Goal: Book appointment/travel/reservation

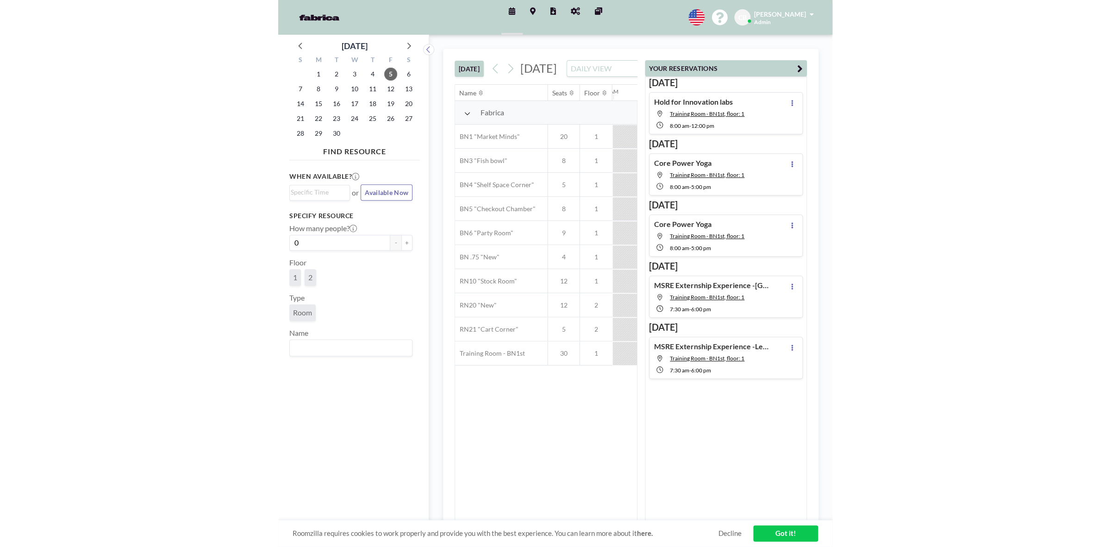
scroll to position [0, 666]
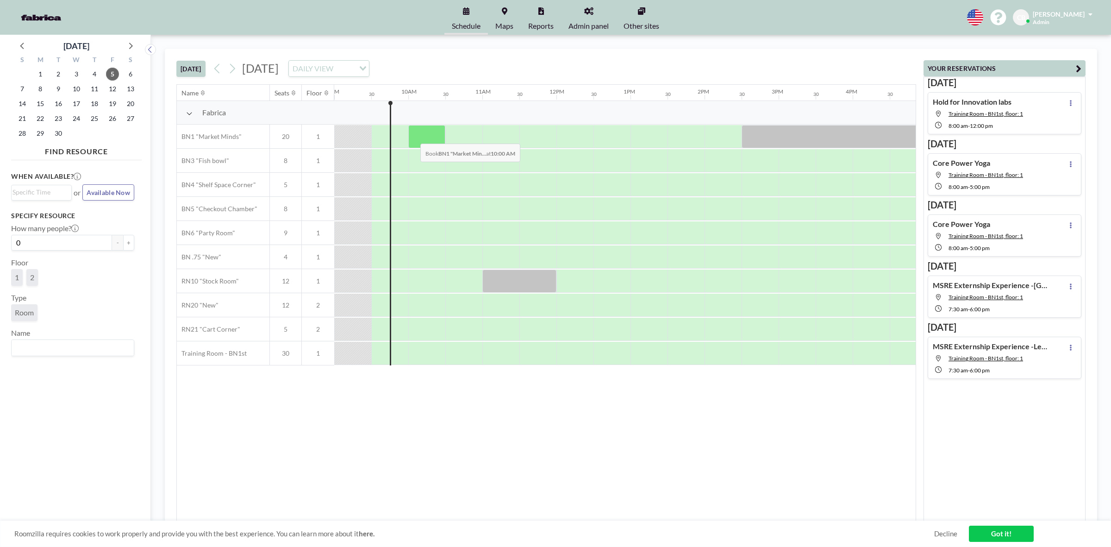
click at [413, 137] on div at bounding box center [426, 136] width 37 height 23
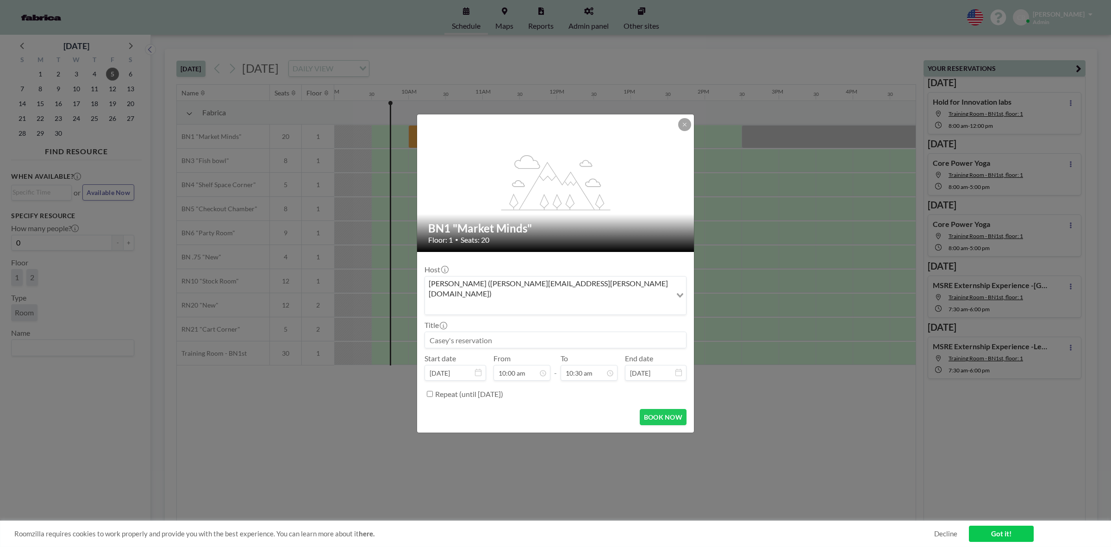
click at [489, 332] on input at bounding box center [555, 340] width 261 height 16
type input "CBRE Mtg"
click at [554, 277] on div "11:00 am" at bounding box center [567, 285] width 109 height 17
type input "11:00 am"
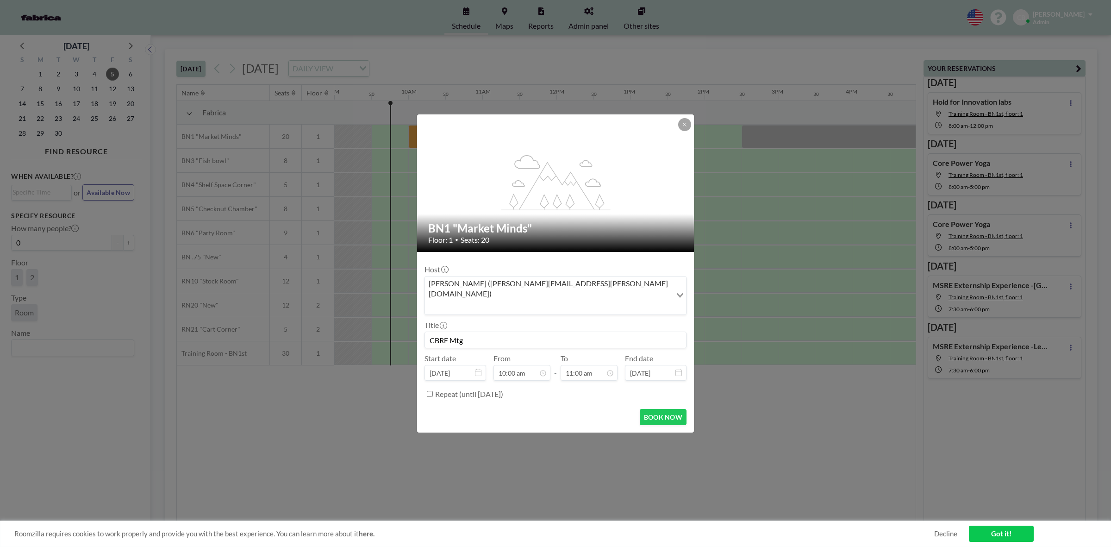
scroll to position [362, 0]
click at [554, 409] on button "BOOK NOW" at bounding box center [663, 417] width 47 height 16
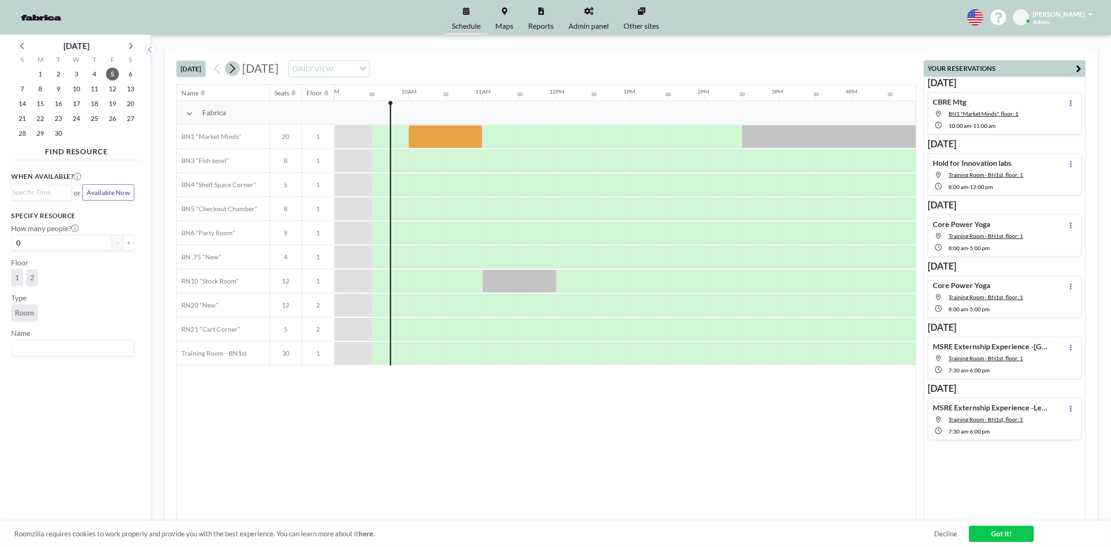
click at [237, 65] on icon at bounding box center [232, 69] width 9 height 14
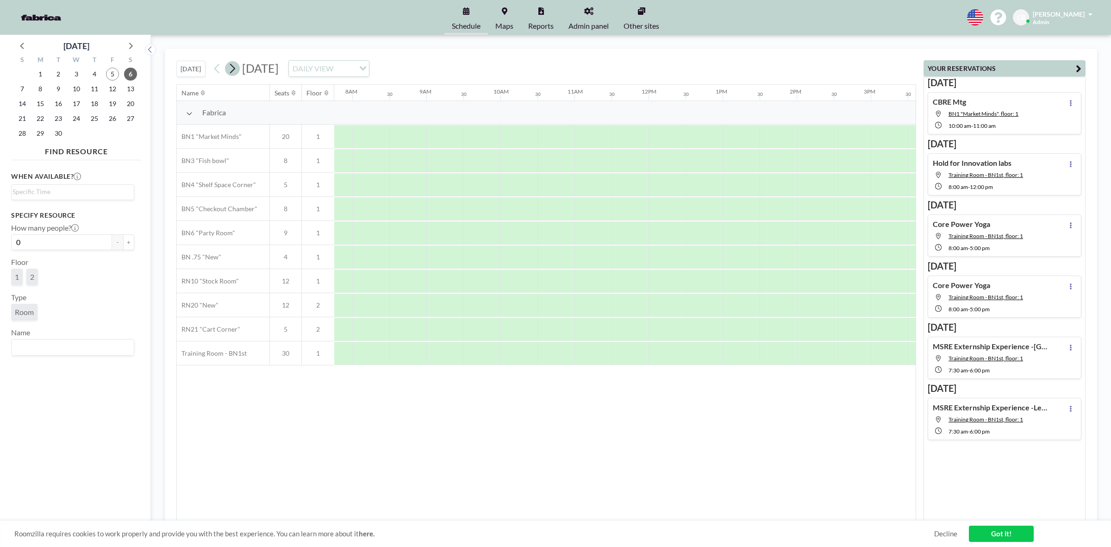
scroll to position [0, 592]
click at [237, 72] on icon at bounding box center [232, 69] width 9 height 14
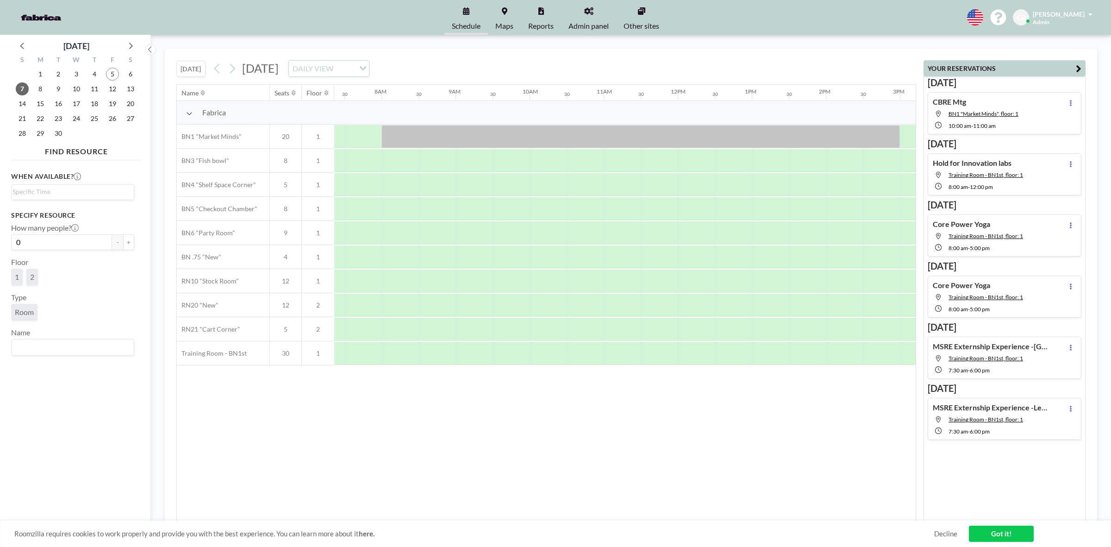
scroll to position [0, 555]
click at [56, 87] on span "9" at bounding box center [58, 88] width 13 height 13
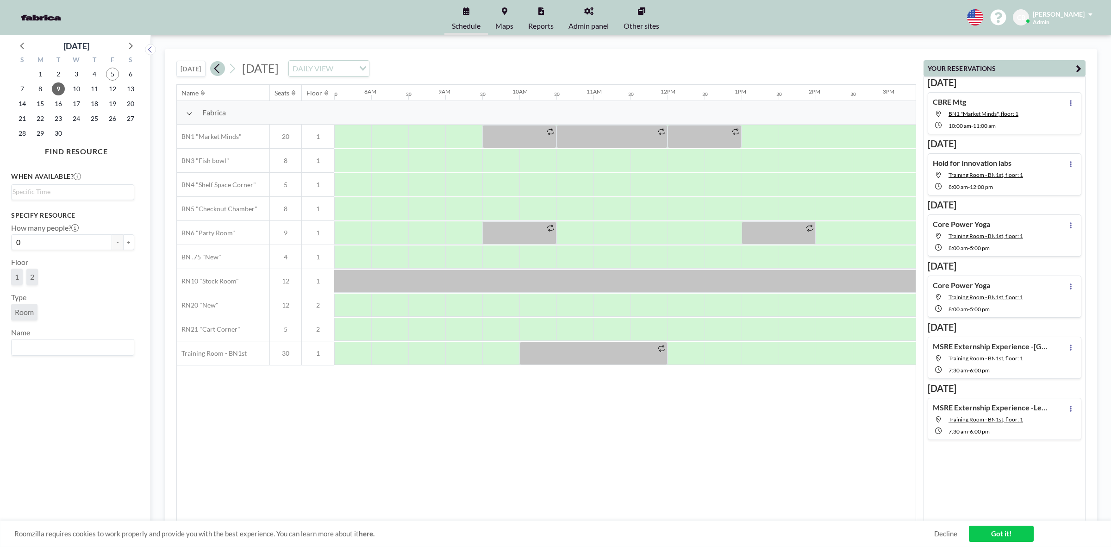
click at [222, 68] on icon at bounding box center [217, 69] width 9 height 14
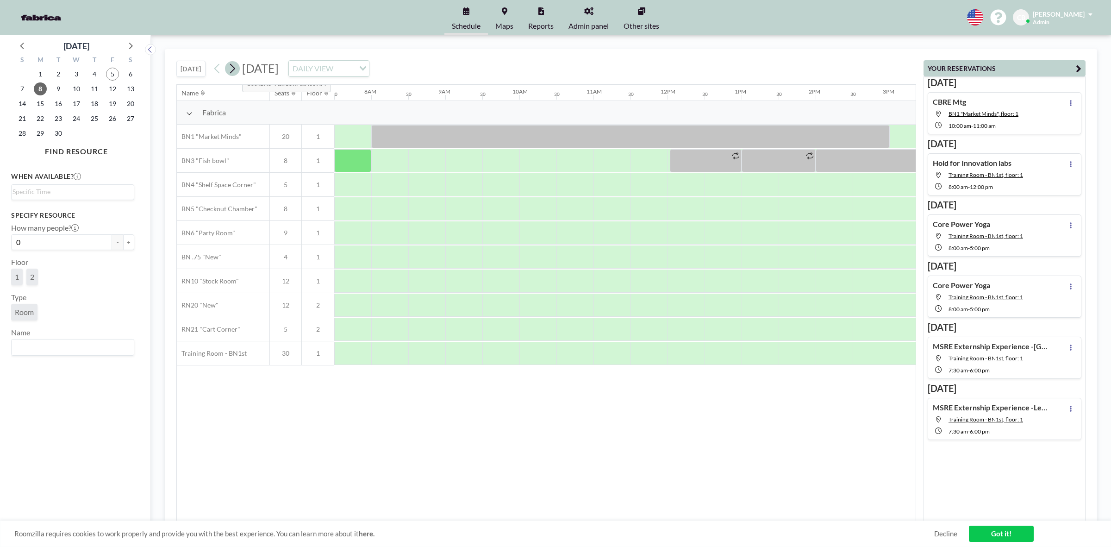
click at [235, 67] on icon at bounding box center [232, 69] width 5 height 10
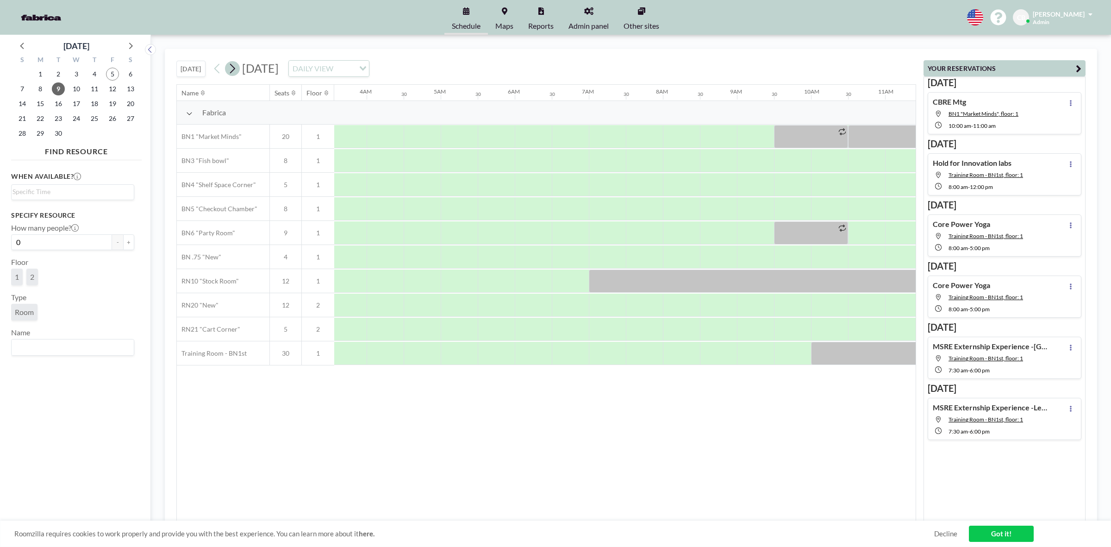
click at [235, 67] on icon at bounding box center [232, 69] width 5 height 10
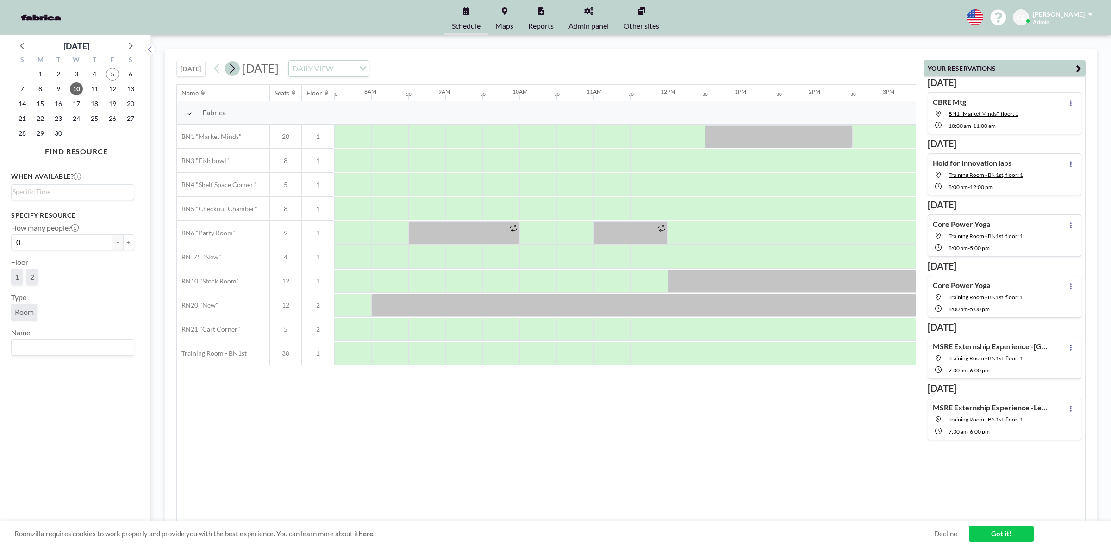
click at [235, 67] on icon at bounding box center [232, 69] width 5 height 10
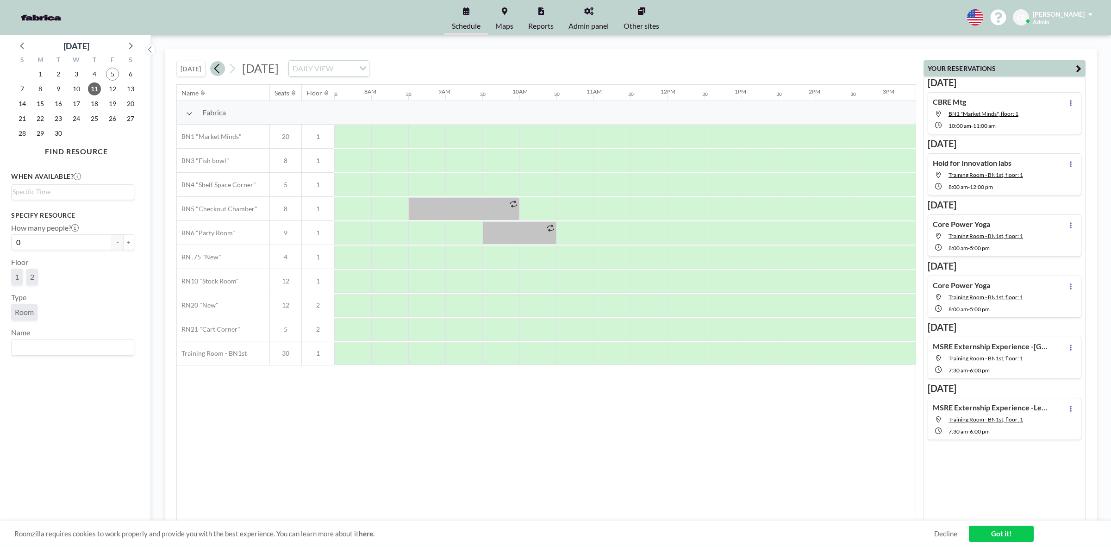
click at [219, 71] on icon at bounding box center [216, 69] width 5 height 10
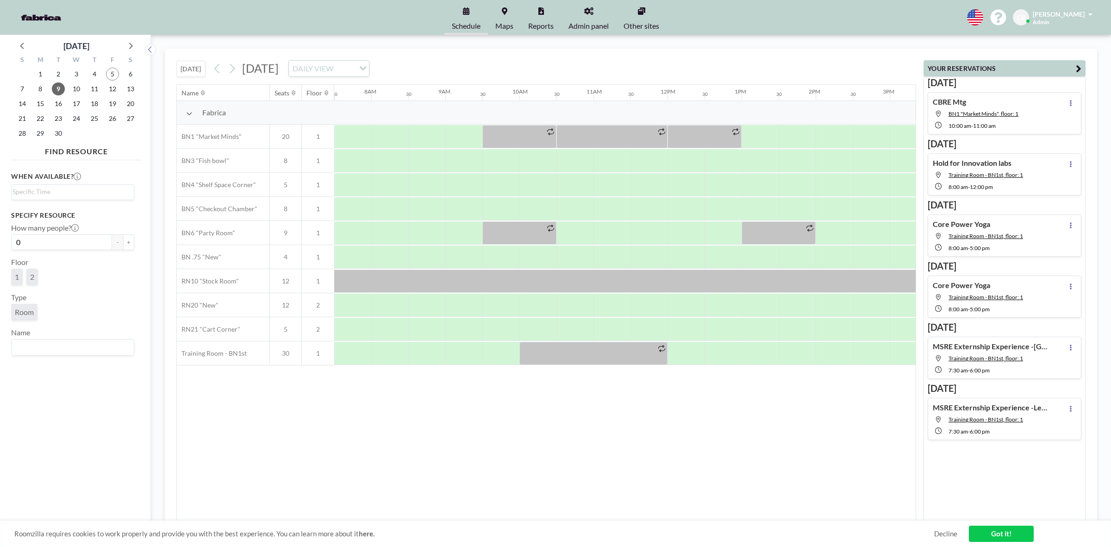
click at [477, 395] on div "Name Seats Floor 12AM 30 1AM 30 2AM 30 3AM 30 4AM 30 5AM 30 6AM 30 7AM 30 8AM 3…" at bounding box center [546, 303] width 739 height 436
click at [231, 68] on icon at bounding box center [232, 69] width 9 height 14
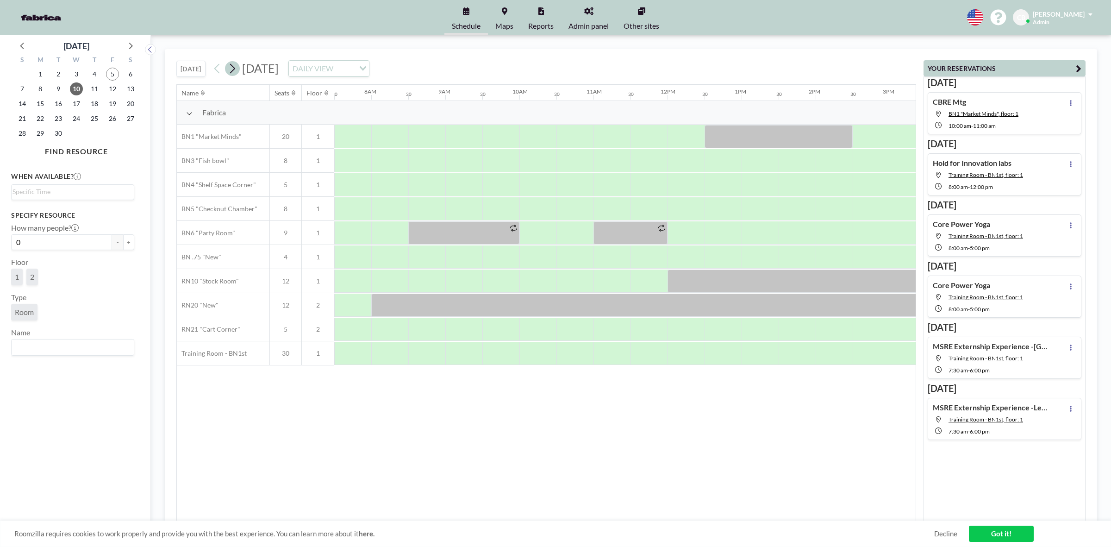
click at [231, 68] on icon at bounding box center [232, 69] width 9 height 14
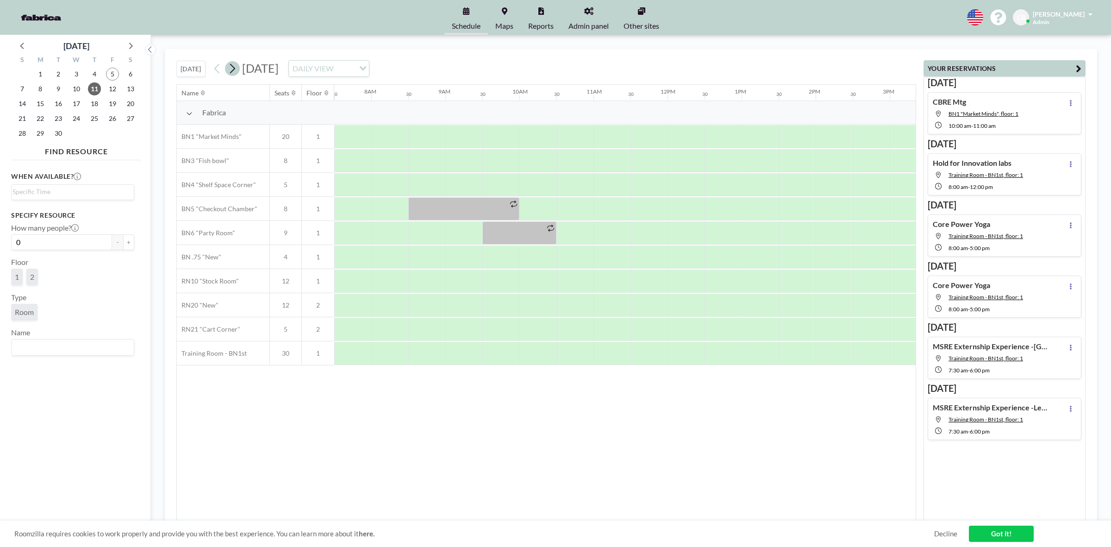
click at [231, 68] on icon at bounding box center [232, 69] width 9 height 14
click at [449, 421] on div "Name Seats Floor 12AM 30 1AM 30 2AM 30 3AM 30 4AM 30 5AM 30 6AM 30 7AM 30 8AM 3…" at bounding box center [546, 303] width 739 height 436
